Goal: Task Accomplishment & Management: Complete application form

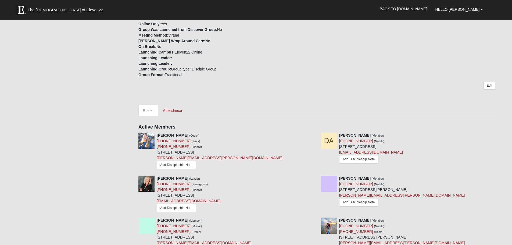
scroll to position [108, 0]
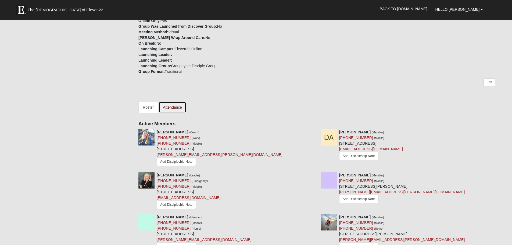
click at [170, 105] on link "Attendance" at bounding box center [173, 107] width 28 height 11
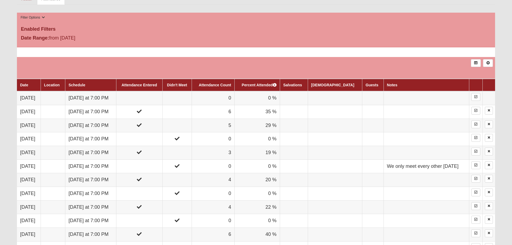
scroll to position [242, 0]
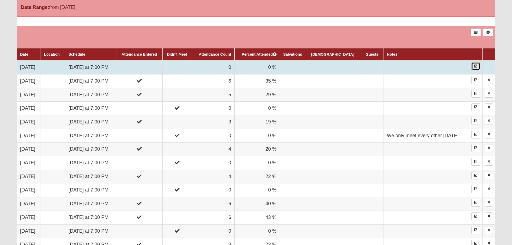
click at [475, 67] on icon at bounding box center [475, 66] width 3 height 3
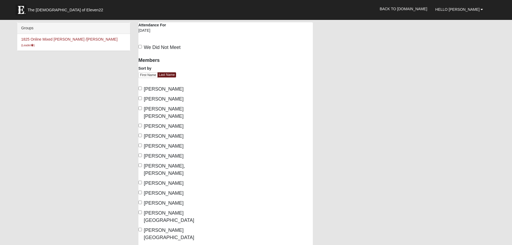
click at [138, 109] on div "Members Sort by First Name Last Name Annis, Tonya Aversa, Danielle Bailey Dunck…" at bounding box center [179, 191] width 91 height 275
click at [139, 109] on input "Bailey Dunckel, Deb" at bounding box center [139, 107] width 3 height 3
checkbox input "true"
click at [140, 124] on input "Barriger, Josie" at bounding box center [139, 125] width 3 height 3
checkbox input "true"
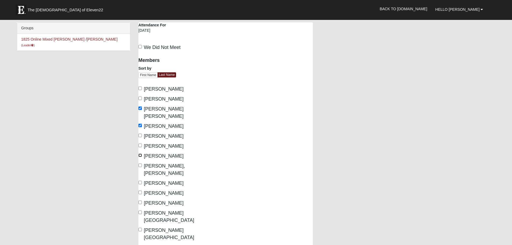
click at [140, 153] on input "Erwin, Ellie" at bounding box center [139, 154] width 3 height 3
checkbox input "true"
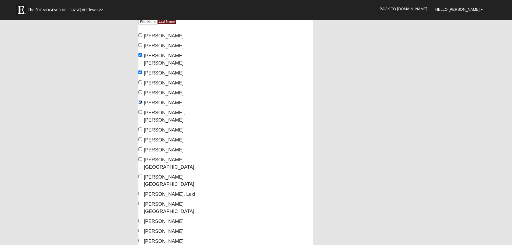
scroll to position [54, 0]
checkbox input "true"
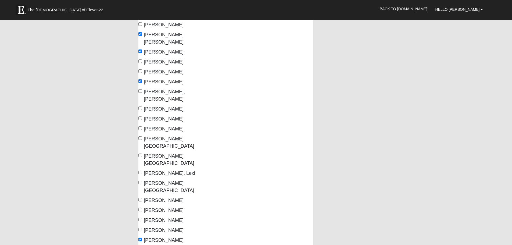
scroll to position [81, 0]
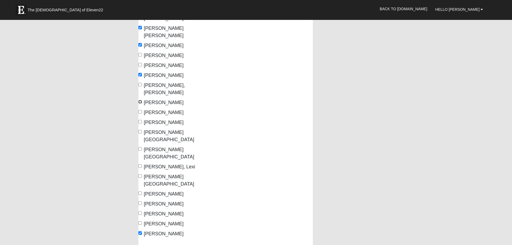
drag, startPoint x: 140, startPoint y: 86, endPoint x: 142, endPoint y: 87, distance: 2.8
click at [140, 100] on input "Hawkins, Courtney" at bounding box center [139, 101] width 3 height 3
checkbox input "true"
drag, startPoint x: 140, startPoint y: 117, endPoint x: 185, endPoint y: 123, distance: 45.1
click at [141, 130] on input "Lindberg, Savannah" at bounding box center [139, 131] width 3 height 3
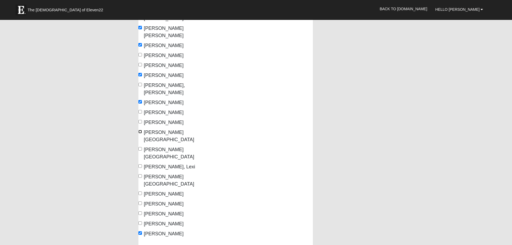
checkbox input "true"
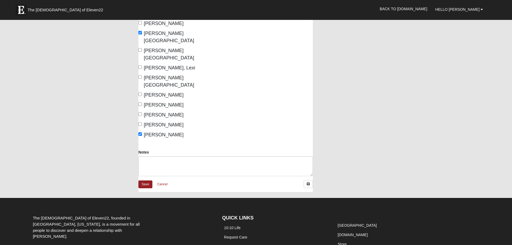
scroll to position [205, 0]
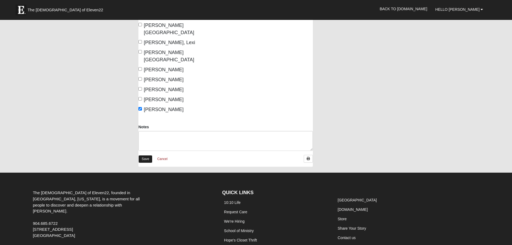
click at [147, 155] on link "Save" at bounding box center [145, 159] width 14 height 8
